Goal: Task Accomplishment & Management: Complete application form

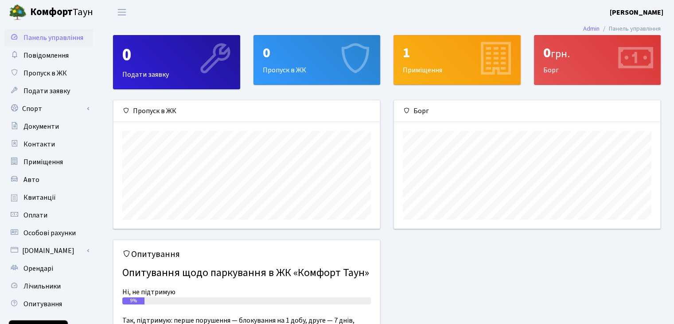
scroll to position [128, 266]
click at [299, 67] on div "0 Пропуск в ЖК" at bounding box center [317, 59] width 126 height 49
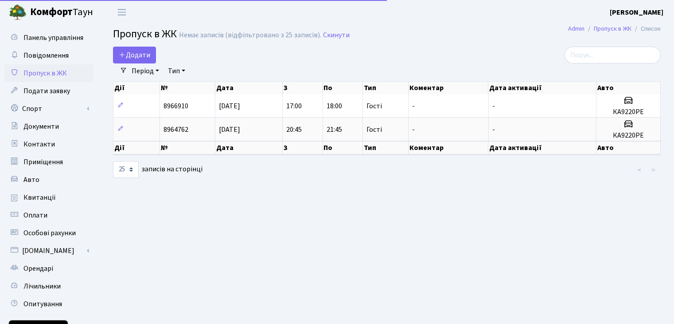
select select "25"
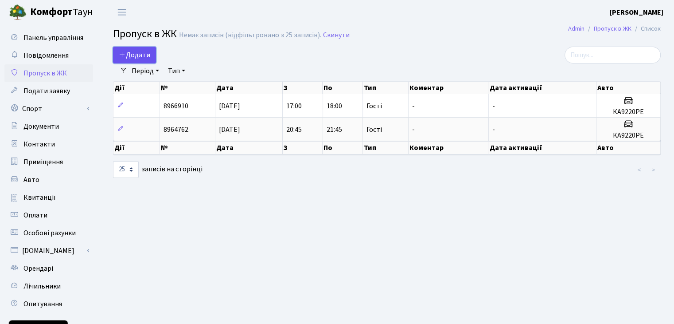
click at [136, 55] on span "Додати" at bounding box center [134, 55] width 31 height 10
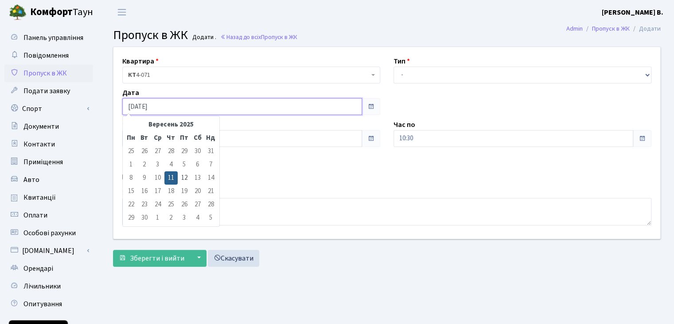
click at [263, 104] on input "11.09.2025" at bounding box center [242, 106] width 240 height 17
